Goal: Task Accomplishment & Management: Manage account settings

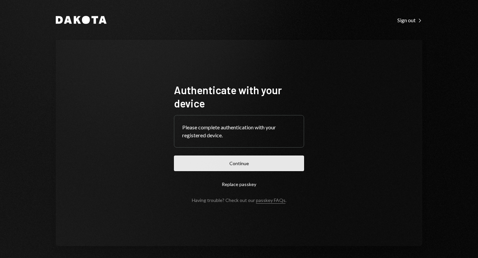
click at [243, 167] on button "Continue" at bounding box center [239, 164] width 130 height 16
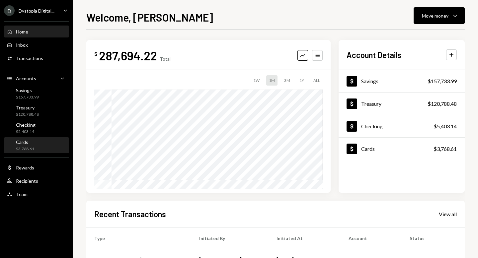
click at [41, 143] on div "Cards $3,768.61" at bounding box center [37, 145] width 60 height 13
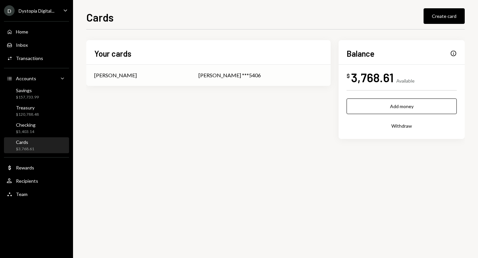
click at [223, 71] on td "Shivani Phull ***5406" at bounding box center [260, 75] width 140 height 21
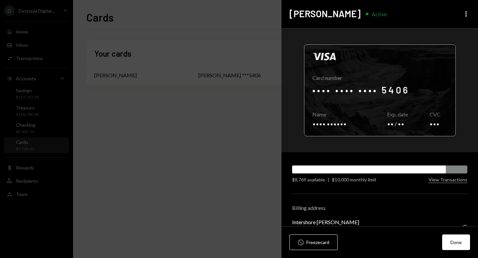
click at [393, 88] on div at bounding box center [379, 90] width 151 height 91
